Goal: Task Accomplishment & Management: Manage account settings

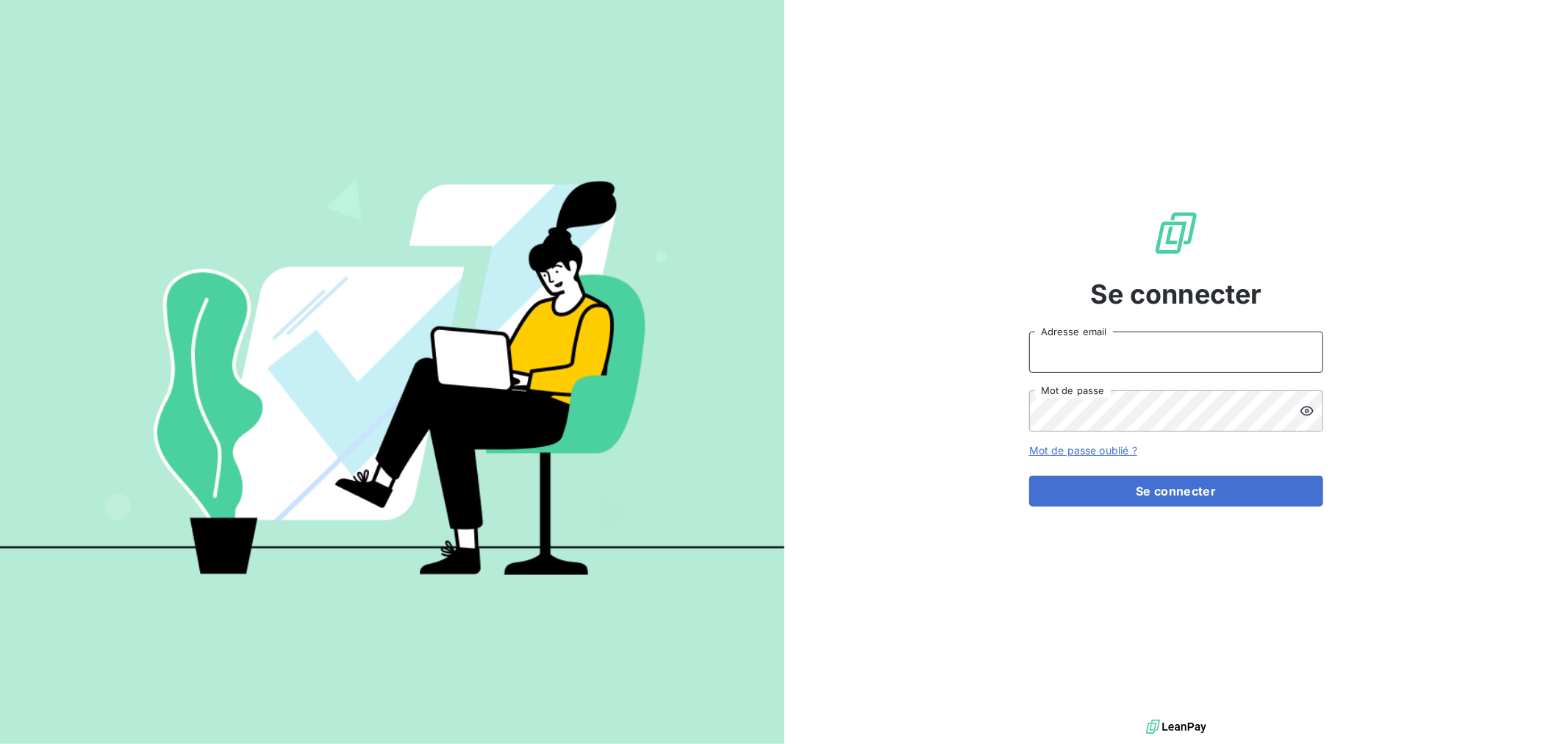
type input "[EMAIL_ADDRESS][DOMAIN_NAME]"
click at [1064, 468] on form "[EMAIL_ADDRESS][DOMAIN_NAME] Adresse email Mot de passe Mot de passe oublié ? S…" at bounding box center [1176, 419] width 294 height 175
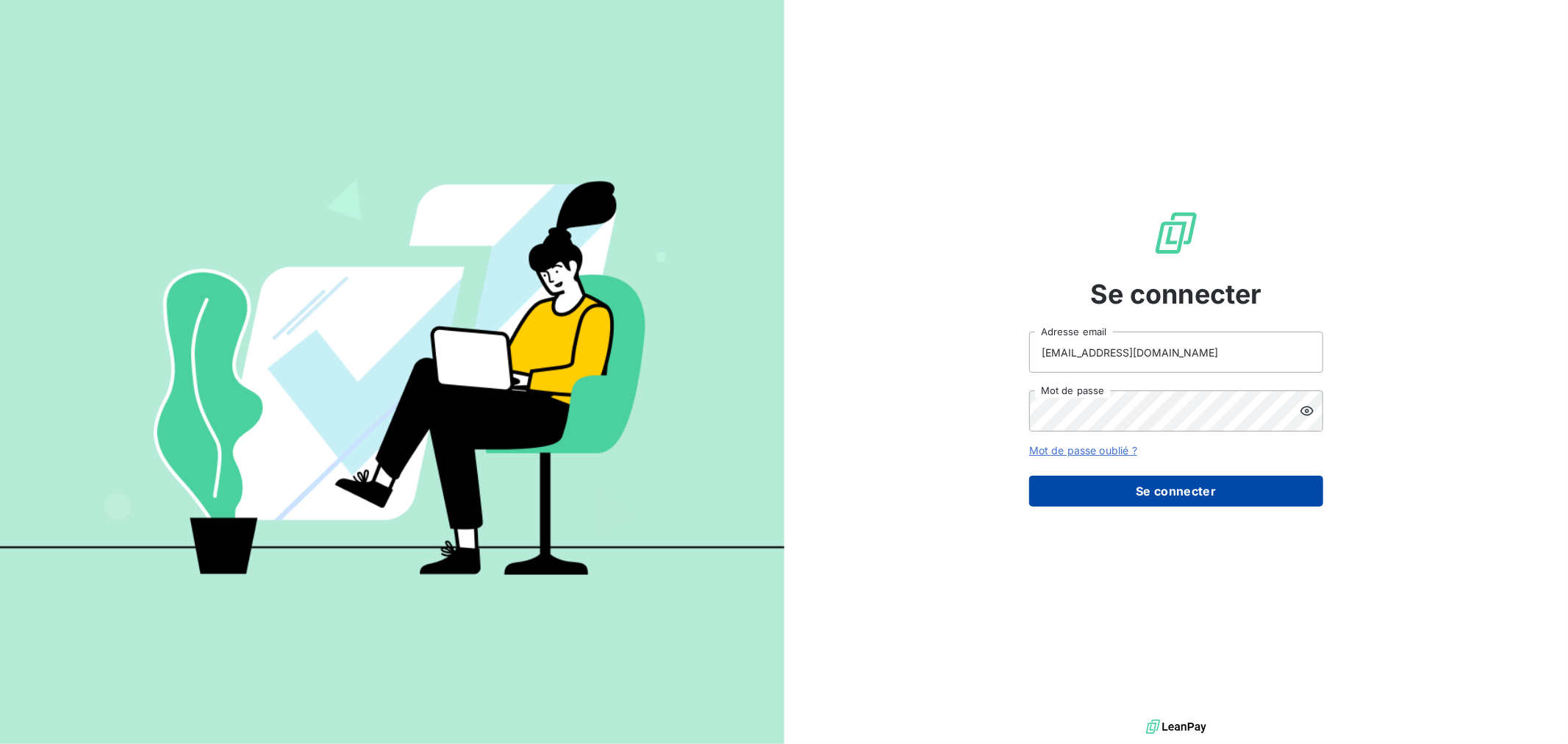
click at [1062, 481] on button "Se connecter" at bounding box center [1176, 491] width 294 height 31
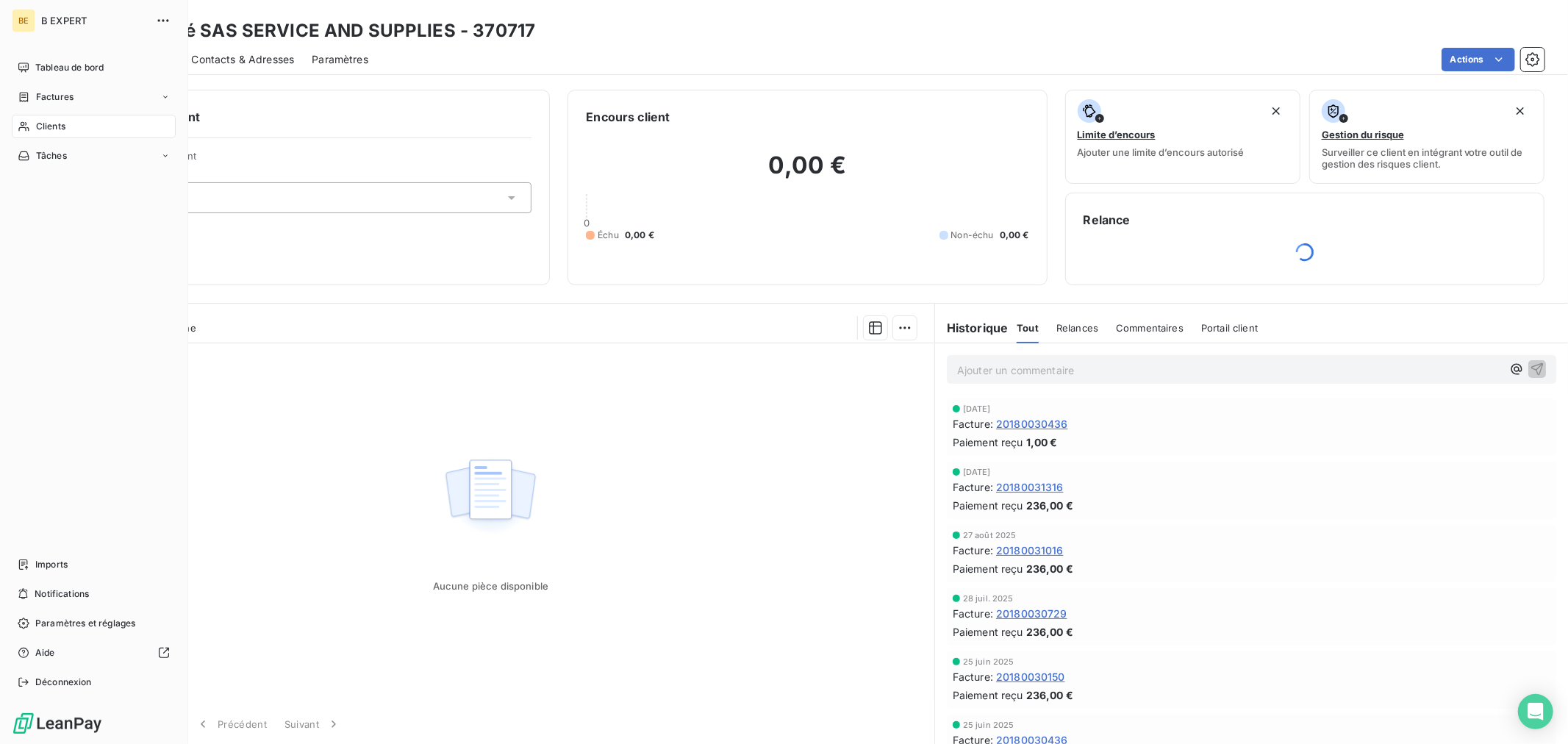
click at [70, 127] on div "Clients" at bounding box center [93, 127] width 164 height 24
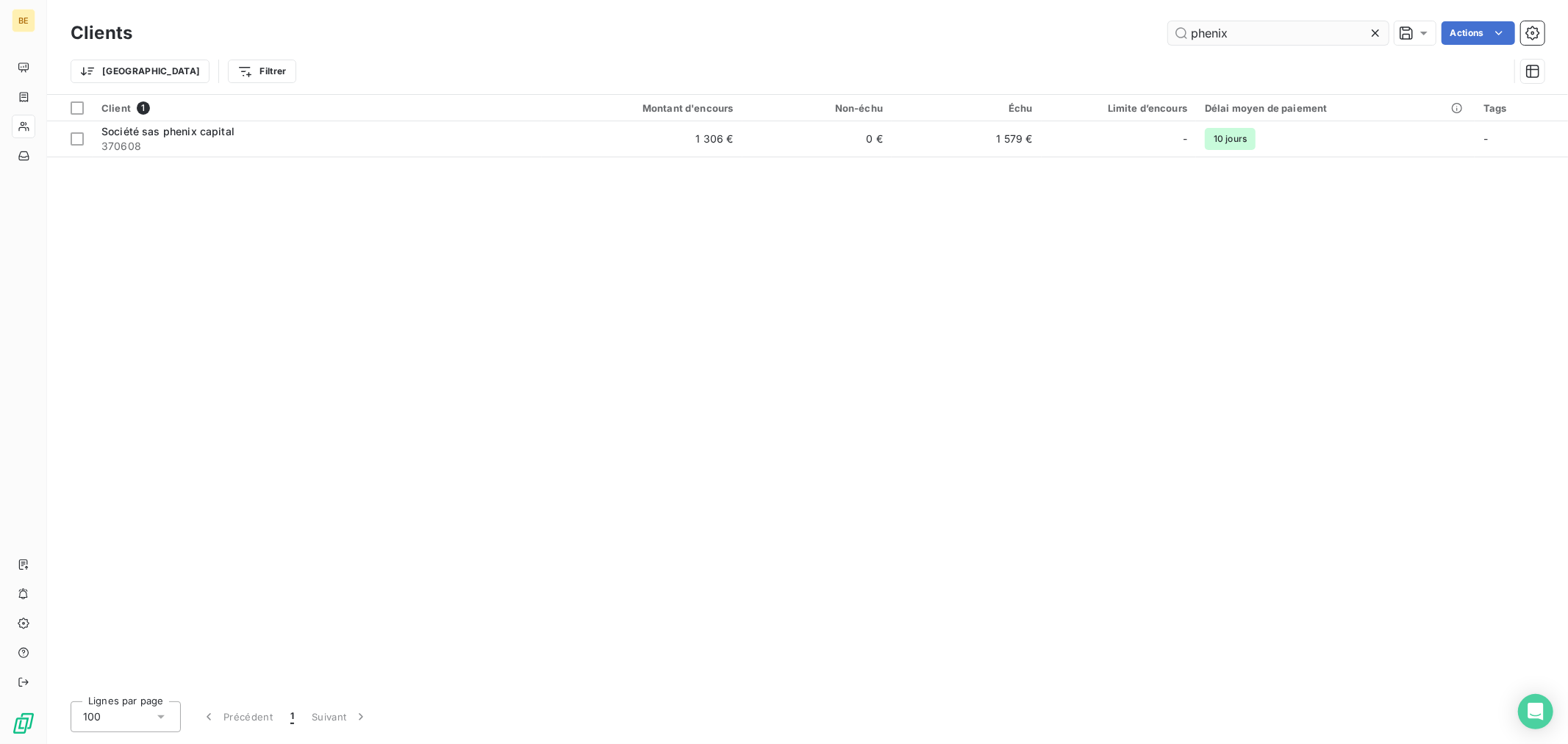
type input "phenix"
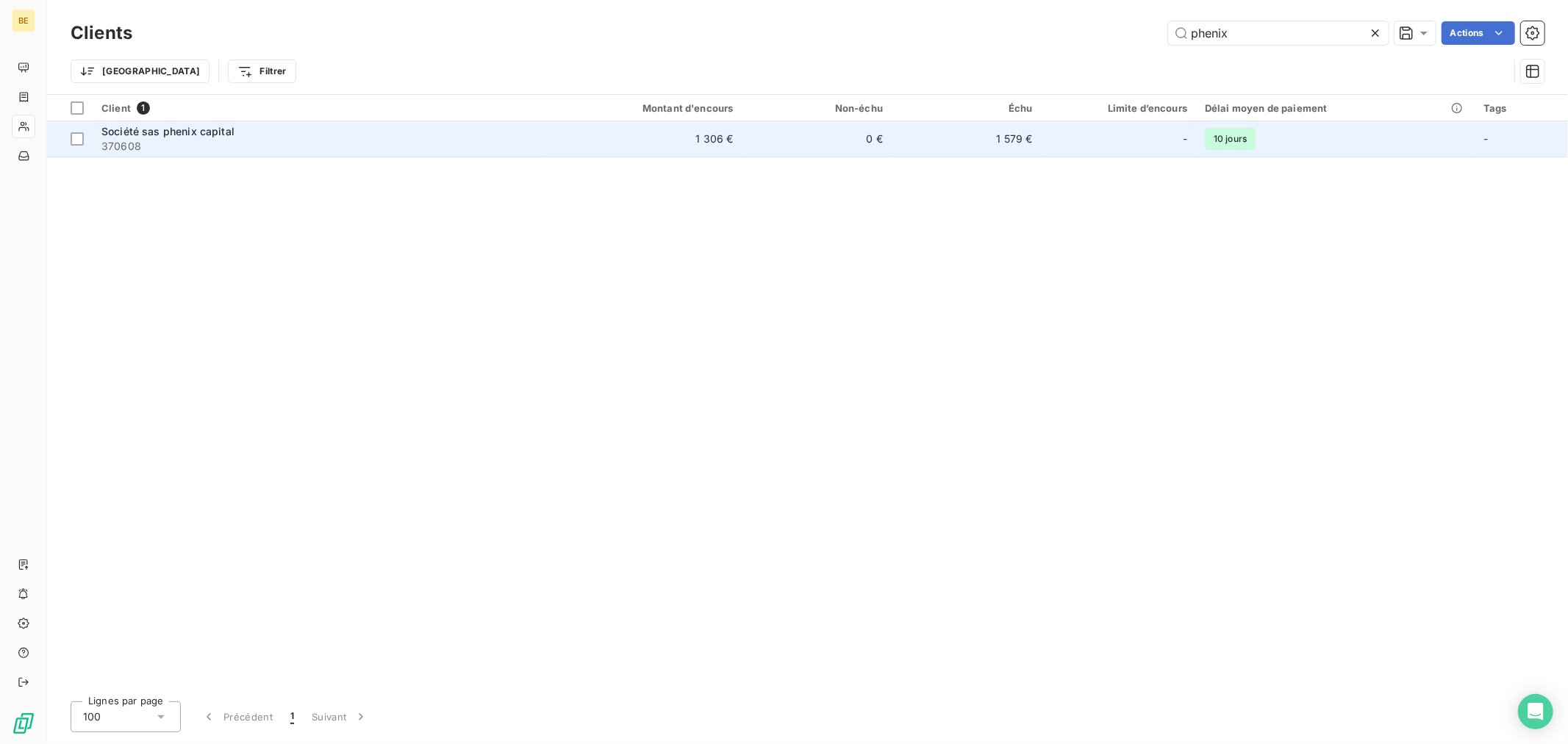
click at [938, 150] on td "1 579 €" at bounding box center [967, 139] width 150 height 35
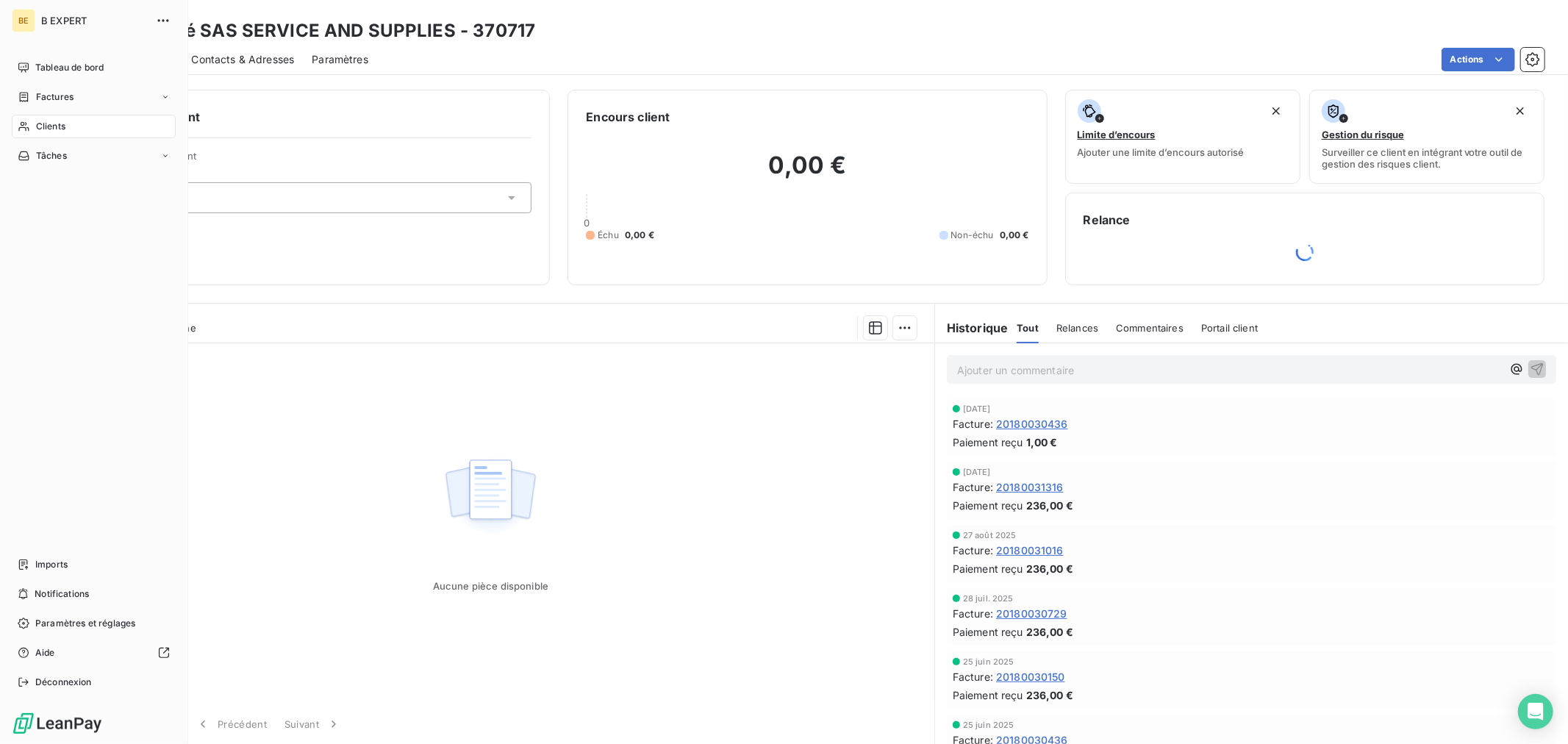
click at [31, 130] on div "Clients" at bounding box center [93, 127] width 164 height 24
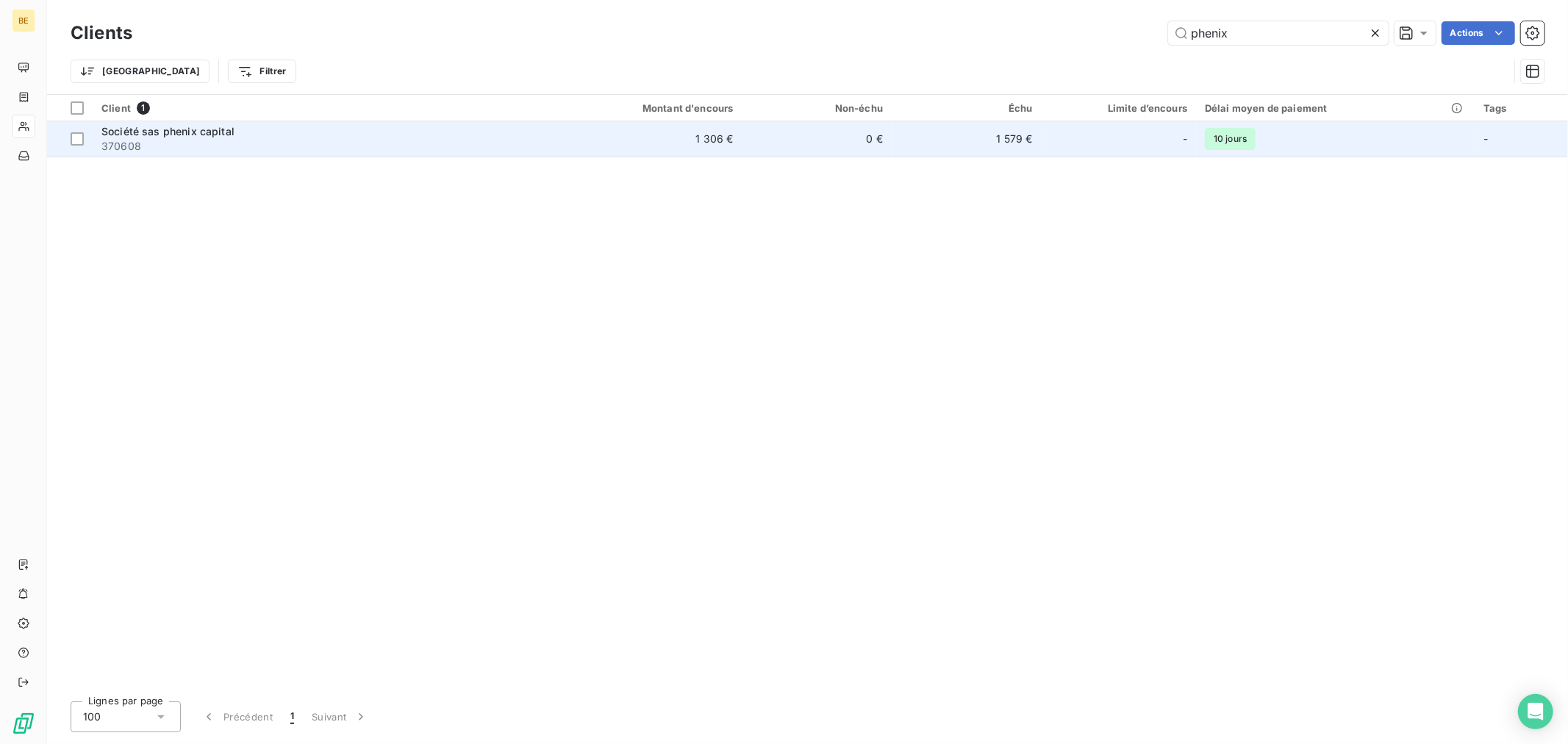
type input "phenix"
click at [770, 143] on td "0 €" at bounding box center [817, 139] width 150 height 35
